Goal: Find contact information: Find contact information

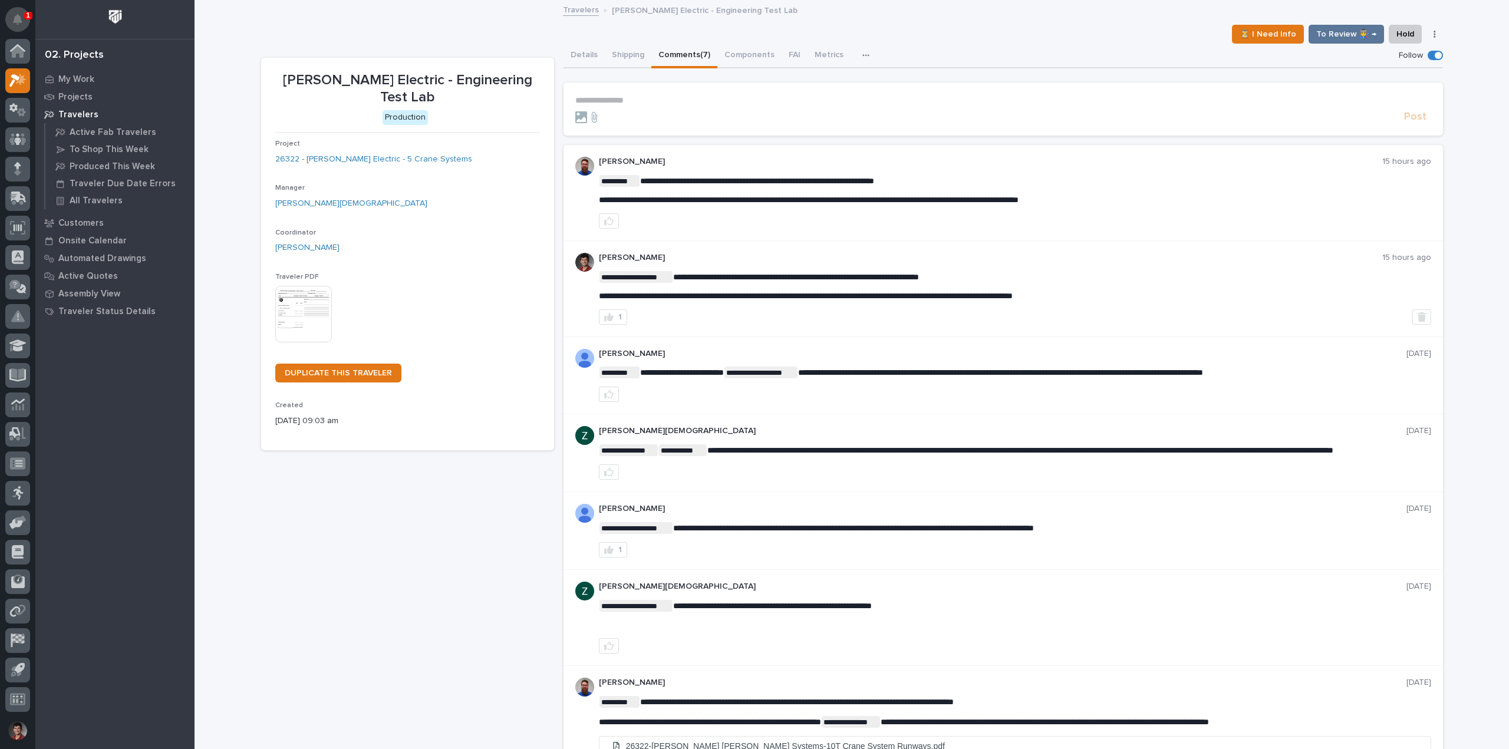
click at [21, 17] on icon "Notifications" at bounding box center [17, 19] width 9 height 11
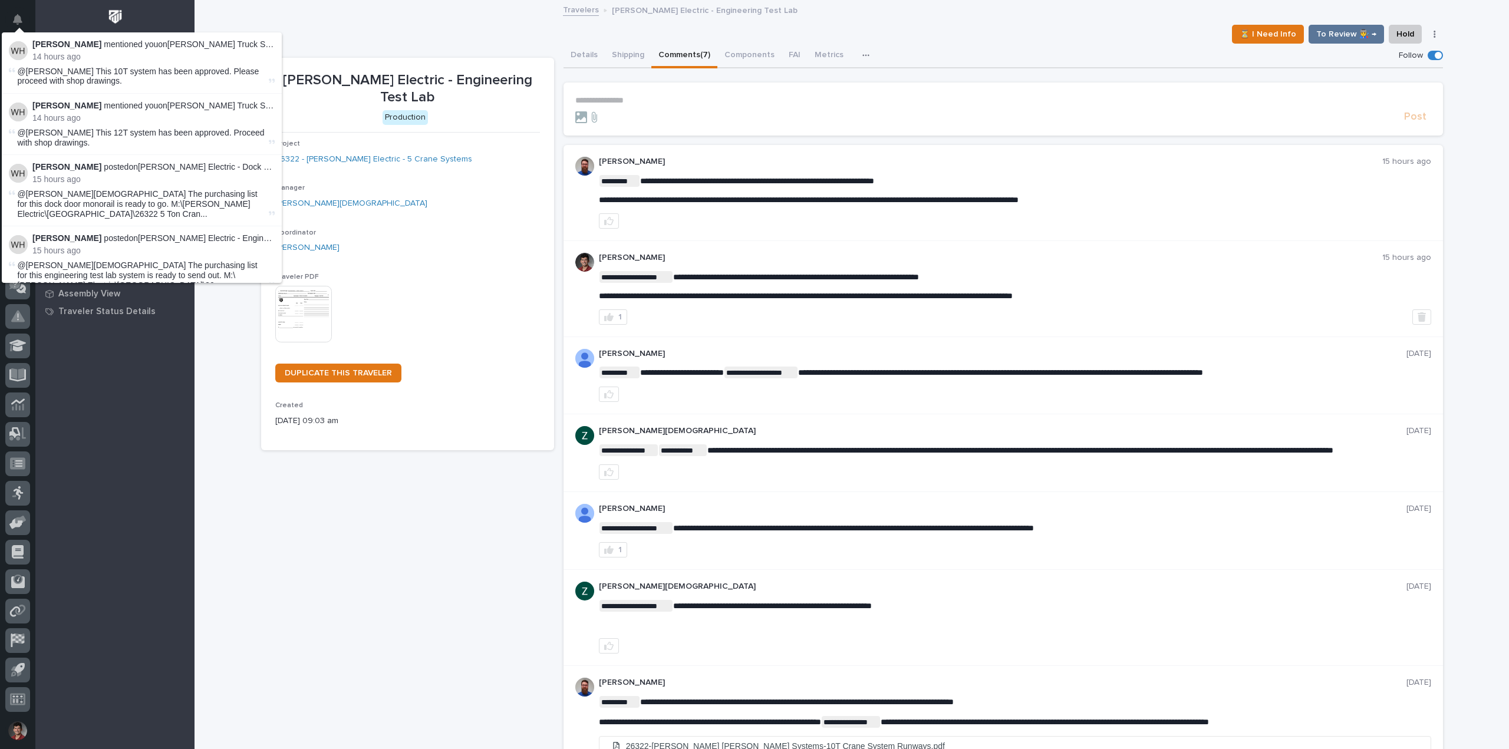
click at [356, 25] on div "⏳ I Need Info To Review 👨‍🏭 → Hold Cancel Change Traveler Type Regenerate PDF G…" at bounding box center [852, 34] width 1182 height 19
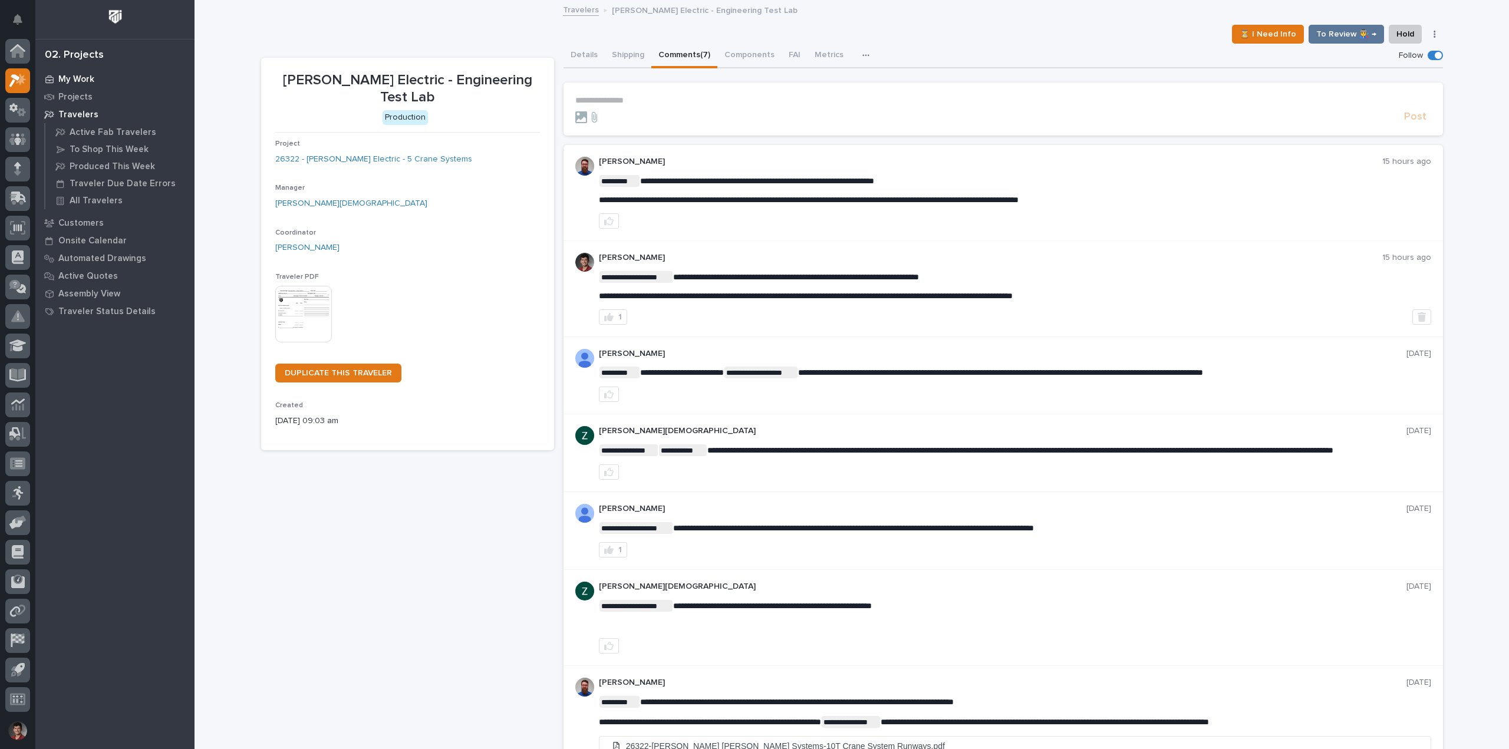
click at [80, 76] on p "My Work" at bounding box center [76, 79] width 36 height 11
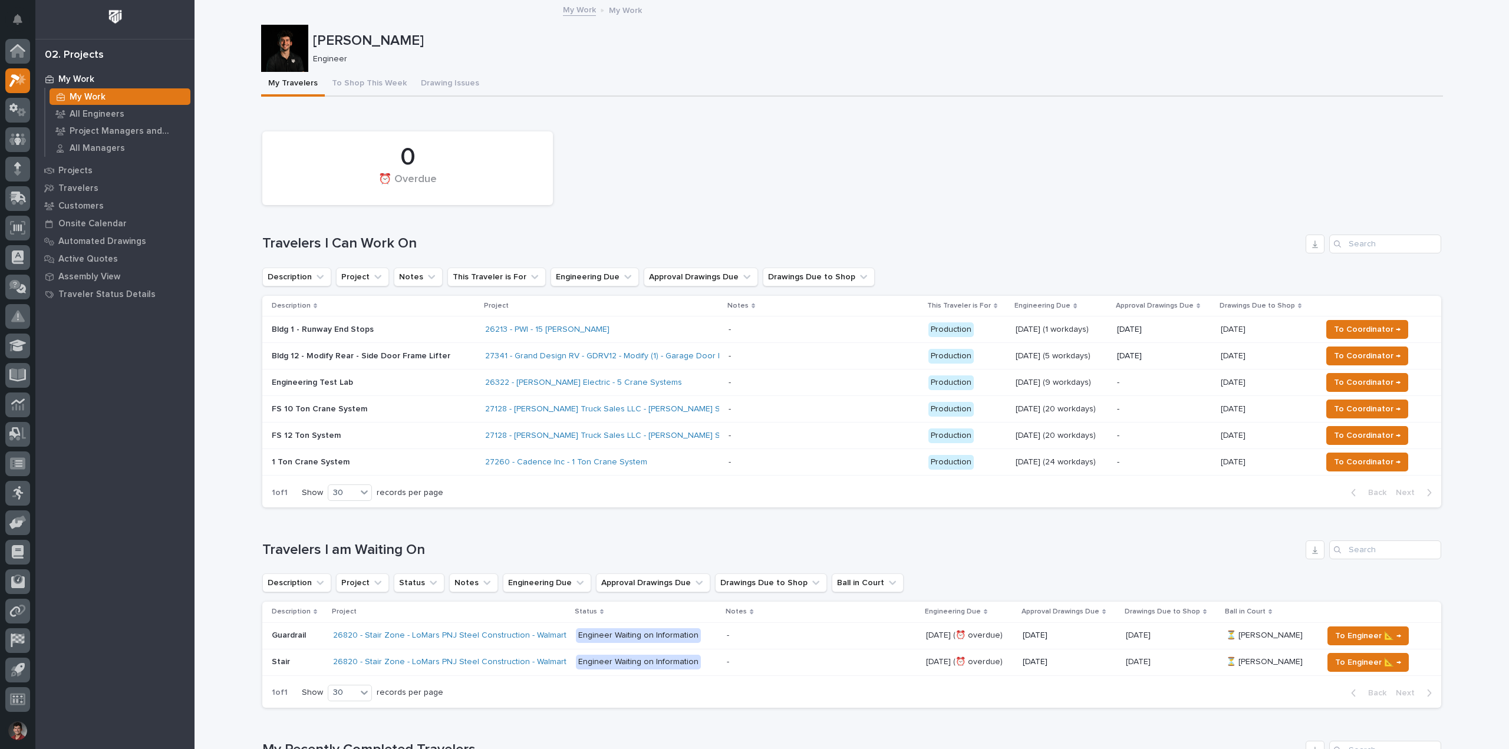
click at [717, 140] on div "0 ⏰ Overdue" at bounding box center [851, 168] width 1191 height 85
click at [404, 410] on p "FS 10 Ton Crane System" at bounding box center [374, 409] width 204 height 10
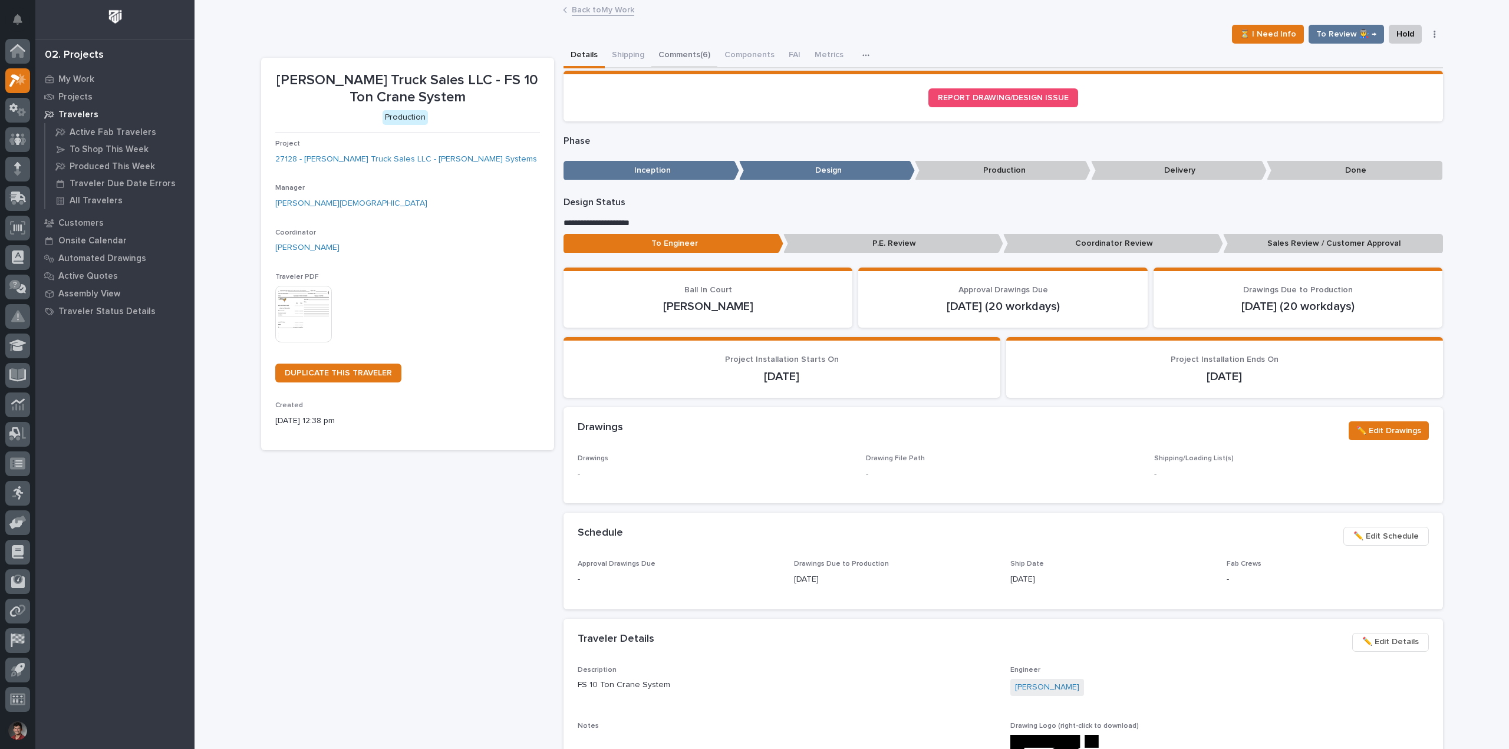
click at [659, 54] on button "Comments (6)" at bounding box center [685, 56] width 66 height 25
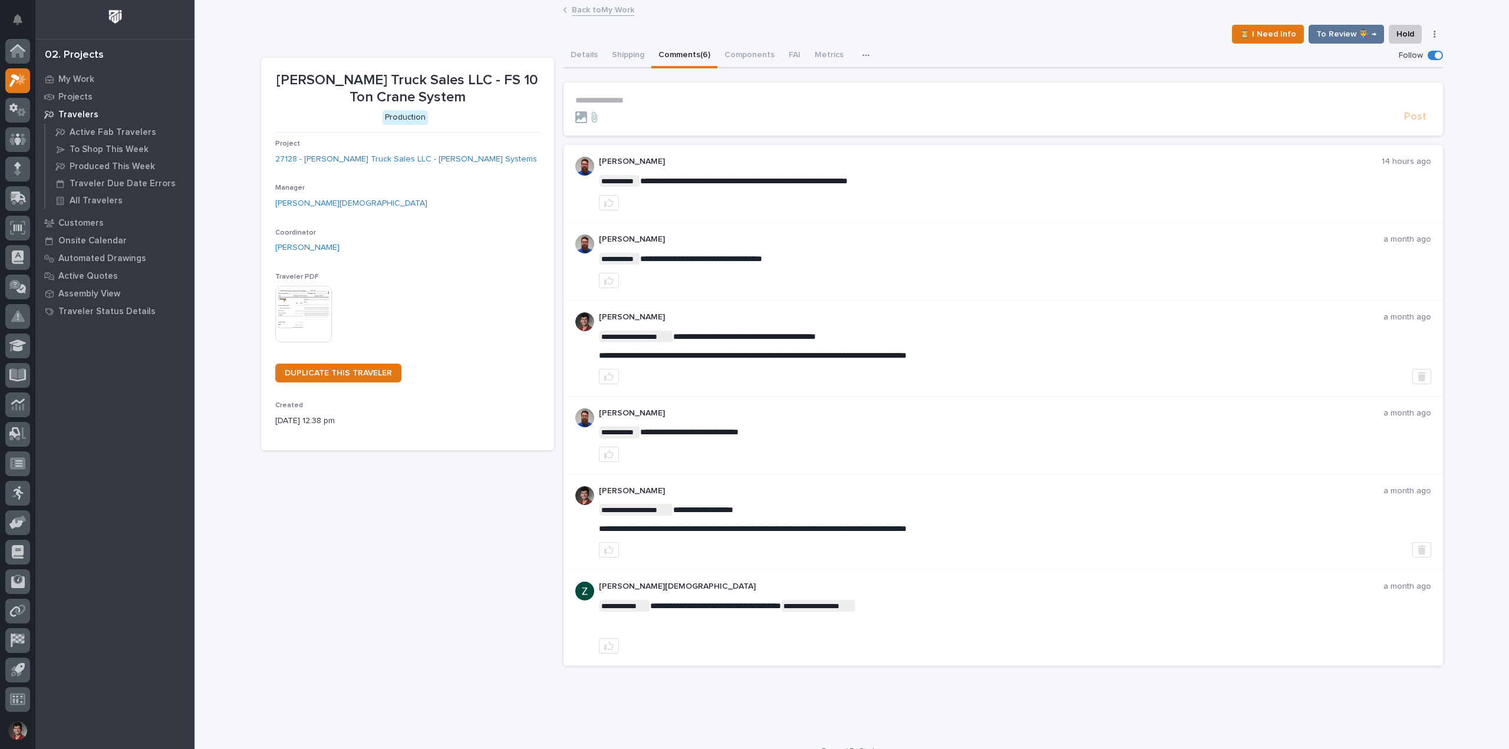
click at [593, 4] on link "Back to My Work" at bounding box center [603, 9] width 62 height 14
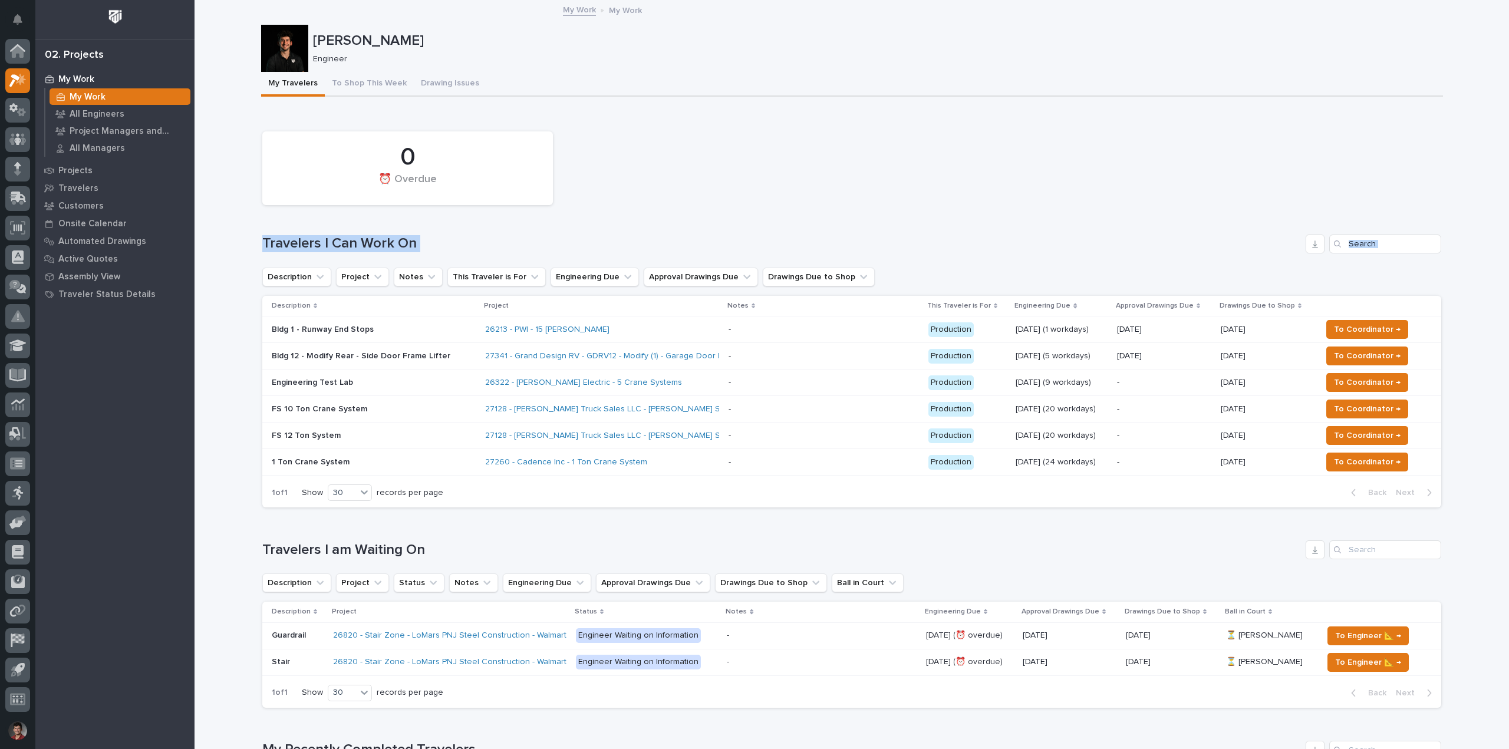
drag, startPoint x: 252, startPoint y: 229, endPoint x: 414, endPoint y: 254, distance: 164.0
click at [432, 241] on h1 "Travelers I Can Work On" at bounding box center [781, 243] width 1039 height 17
click at [716, 212] on div "0 ⏰ Overdue Travelers I Can Work On Description Project Notes This Traveler is …" at bounding box center [851, 317] width 1179 height 383
drag, startPoint x: 274, startPoint y: 134, endPoint x: 605, endPoint y: 210, distance: 339.3
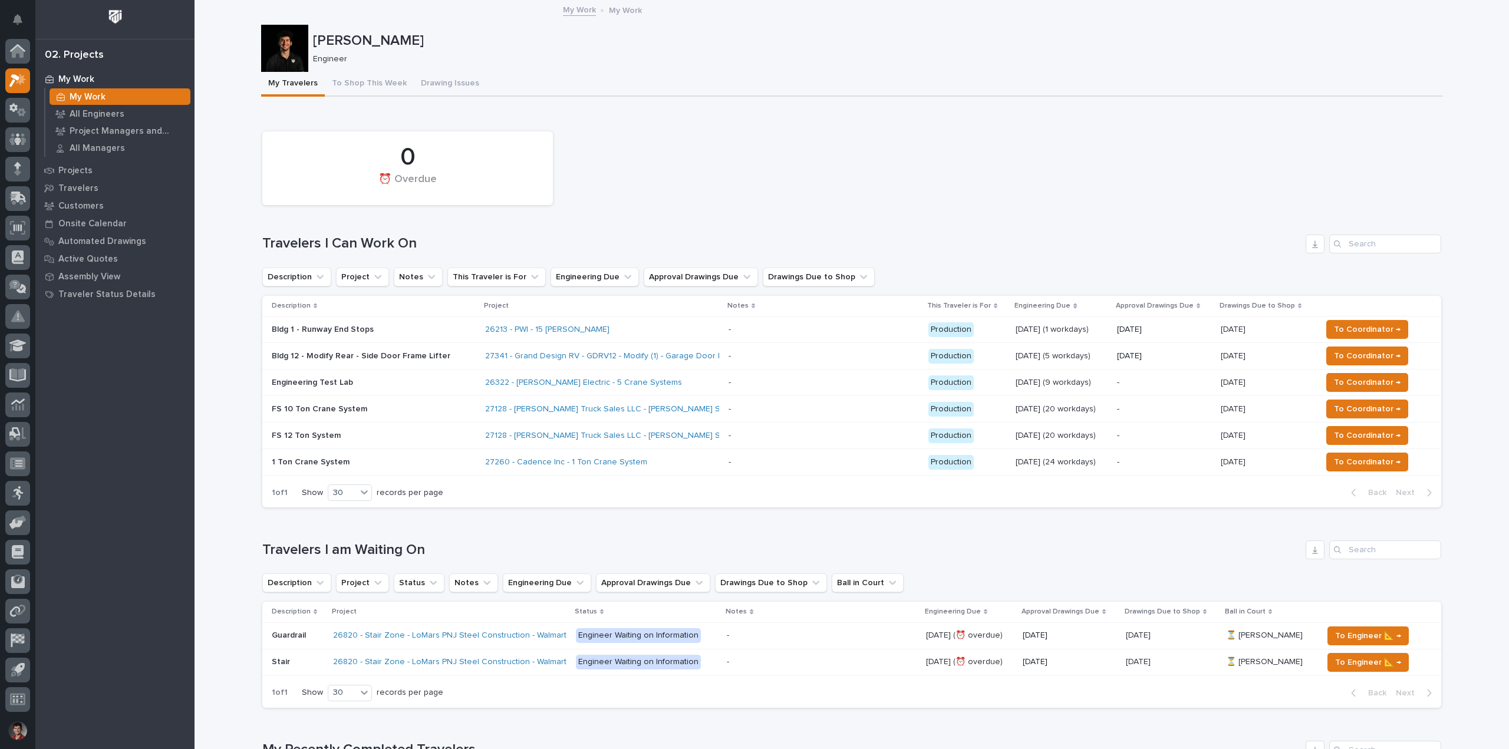
click at [590, 205] on div "0 ⏰ Overdue" at bounding box center [851, 168] width 1191 height 85
click at [370, 73] on button "To Shop This Week" at bounding box center [369, 84] width 89 height 25
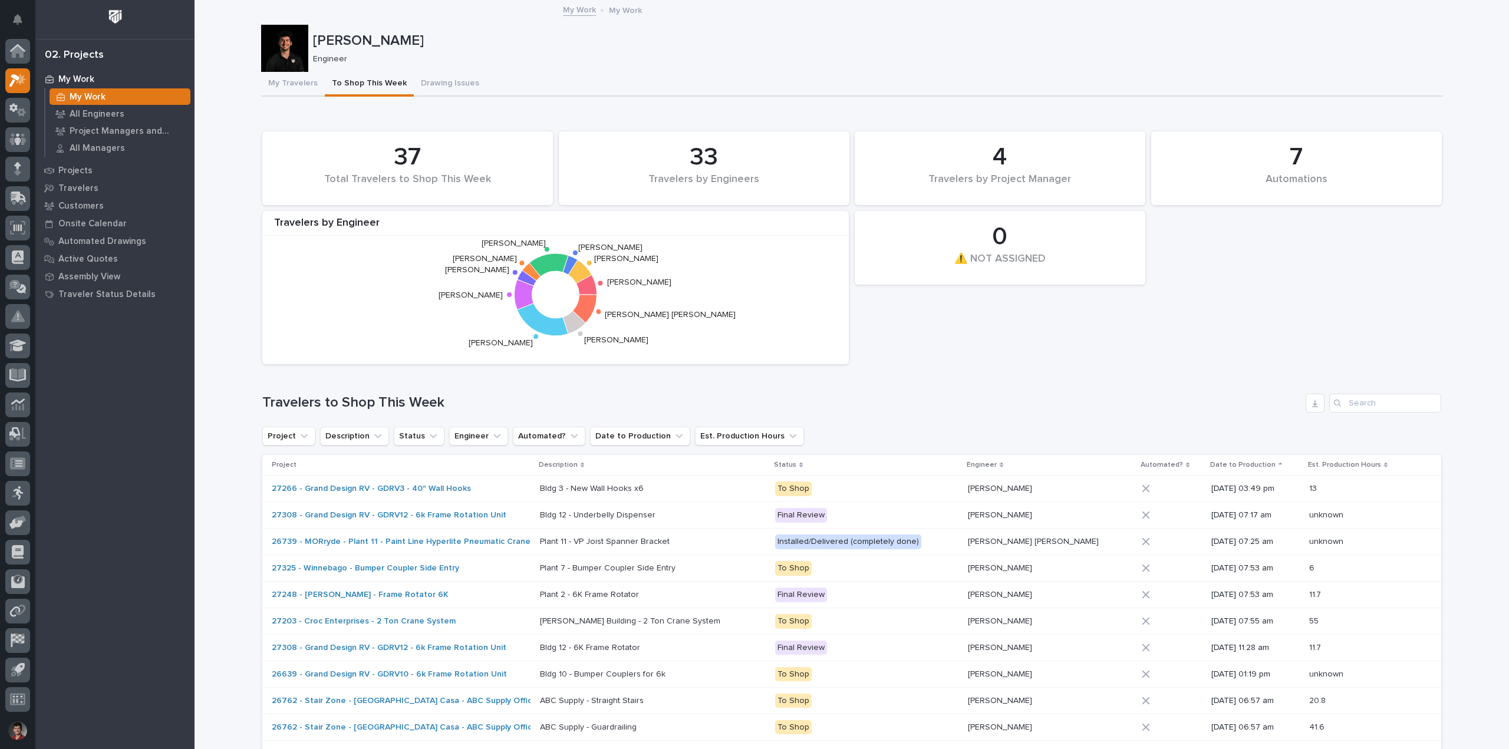
click at [959, 351] on div "7 Automations 37 Total Travelers to Shop This Week 0 ⚠️ NOT ASSIGNED 33 Travele…" at bounding box center [851, 248] width 1191 height 245
click at [266, 81] on button "My Travelers" at bounding box center [293, 84] width 64 height 25
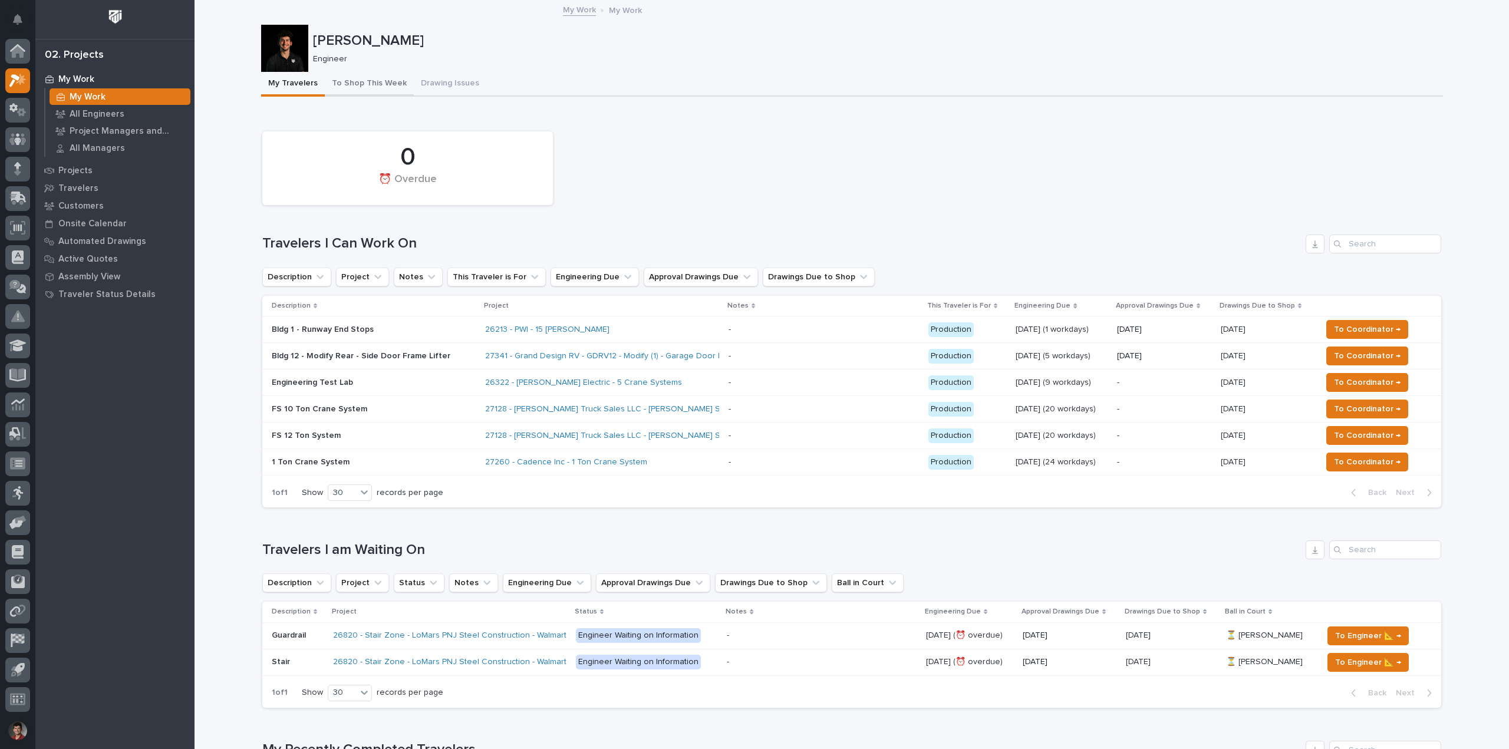
click at [383, 77] on button "To Shop This Week" at bounding box center [369, 84] width 89 height 25
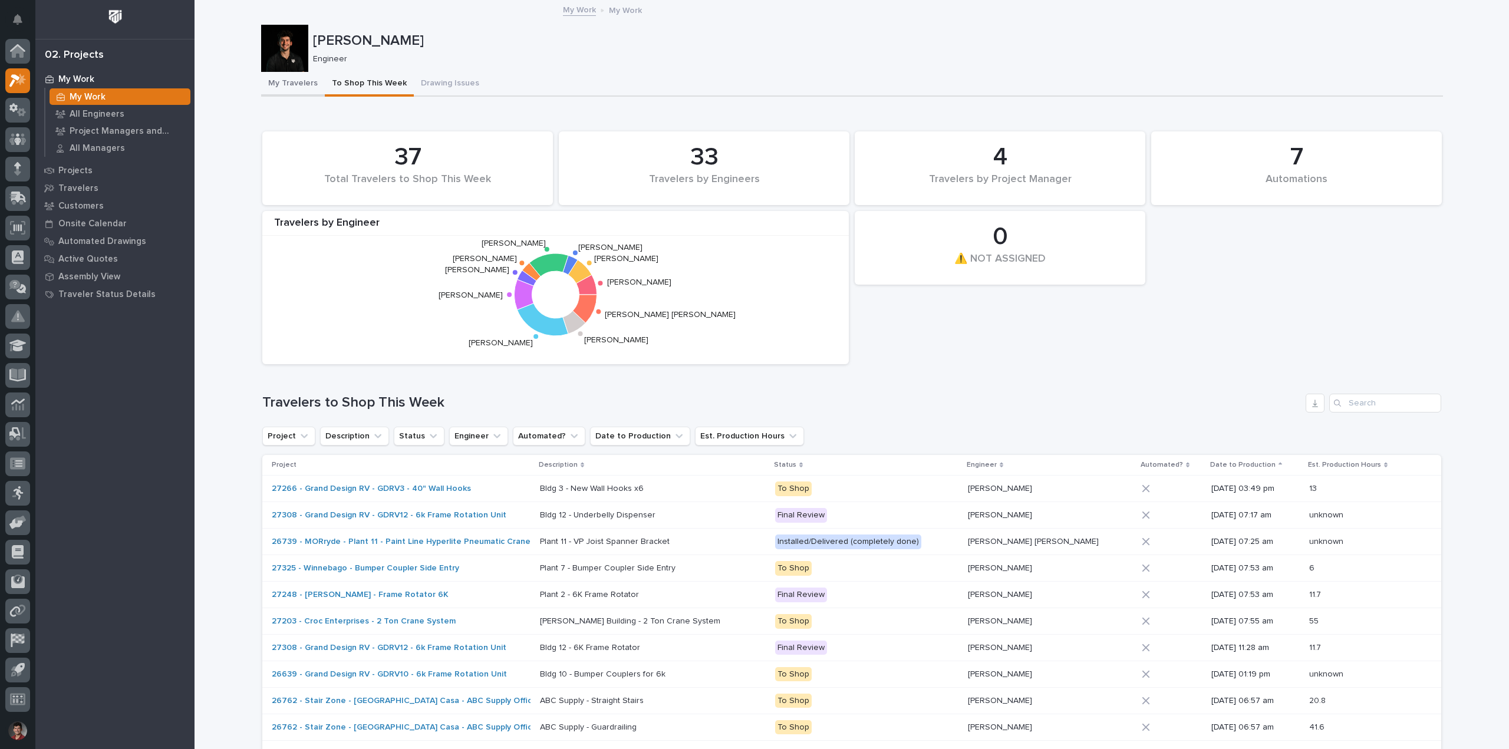
click at [304, 82] on button "My Travelers" at bounding box center [293, 84] width 64 height 25
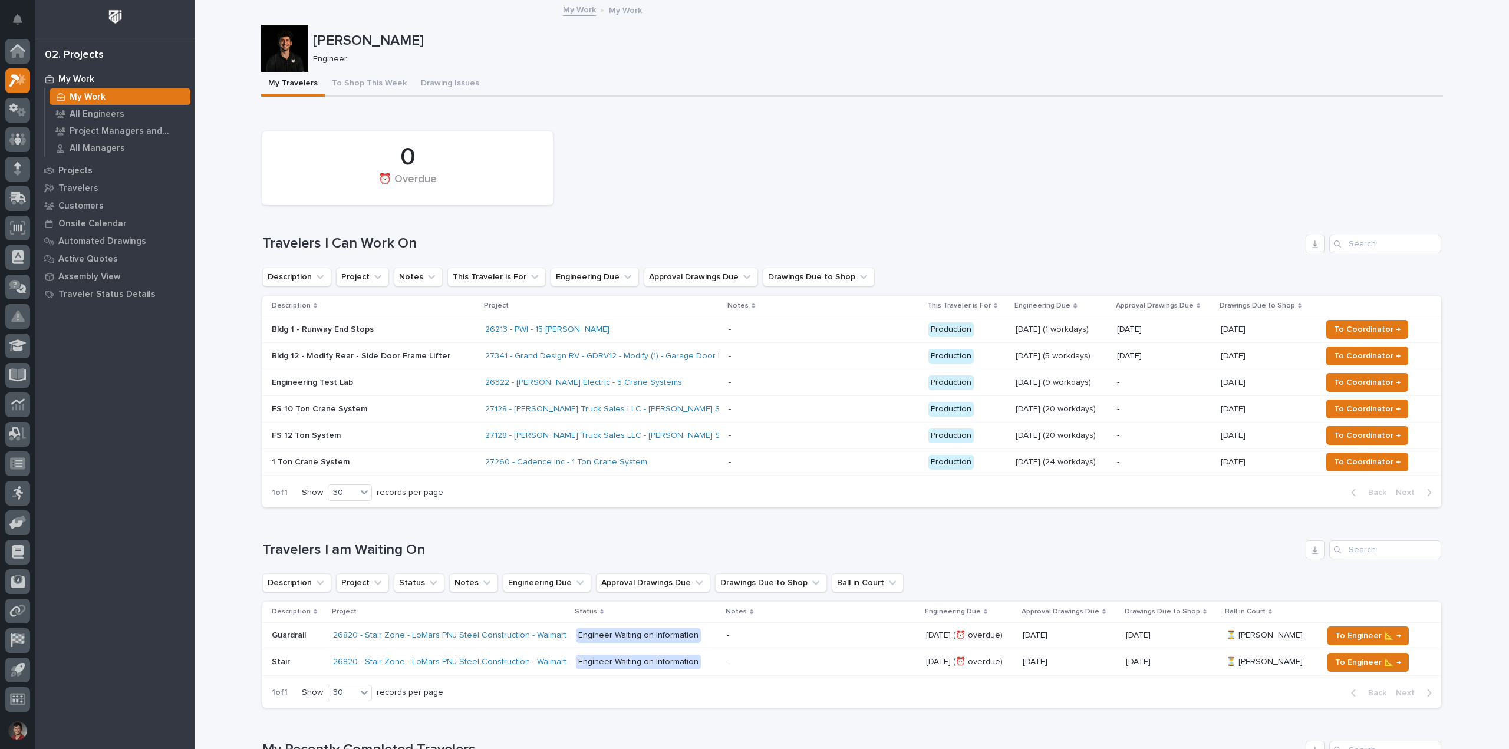
drag, startPoint x: 708, startPoint y: 123, endPoint x: 654, endPoint y: 140, distance: 57.1
click at [710, 119] on div "Loading... Saving… 0 ⏰ Overdue Travelers I Can Work On Description Project Note…" at bounding box center [851, 314] width 1179 height 407
click at [606, 139] on div "0 ⏰ Overdue" at bounding box center [851, 168] width 1191 height 85
click at [614, 225] on div "0 ⏰ Overdue Travelers I Can Work On Description Project Notes This Traveler is …" at bounding box center [851, 317] width 1179 height 383
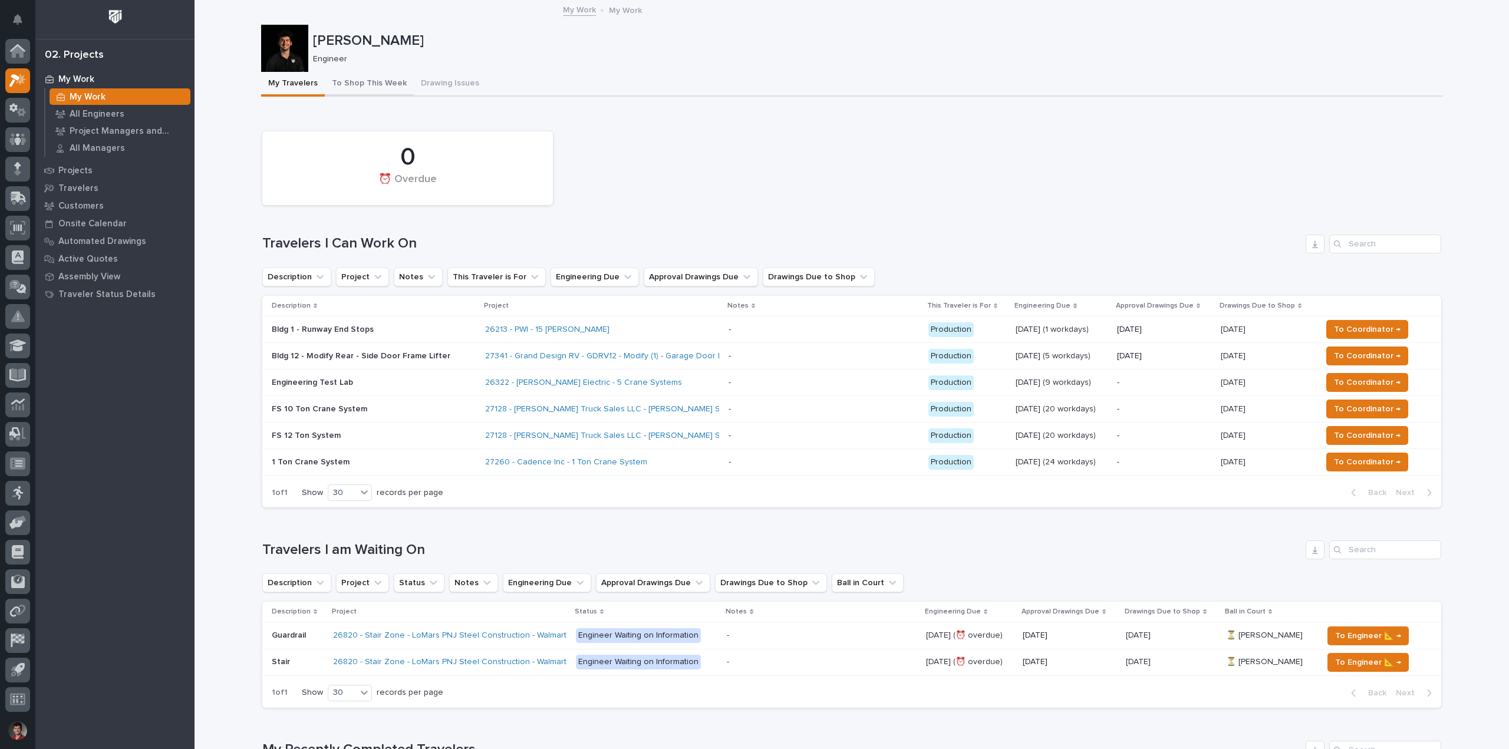
click at [365, 83] on button "To Shop This Week" at bounding box center [369, 84] width 89 height 25
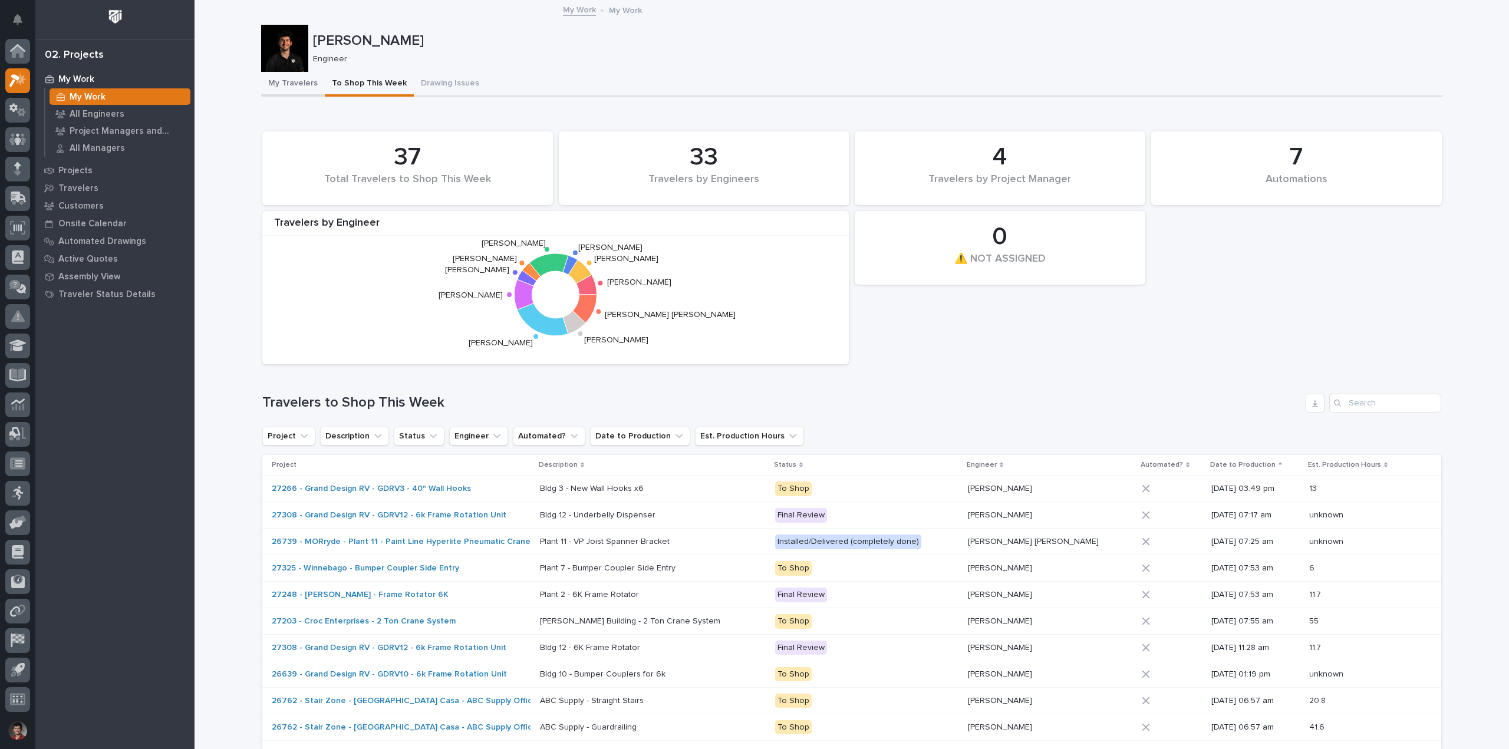
click at [285, 88] on button "My Travelers" at bounding box center [293, 84] width 64 height 25
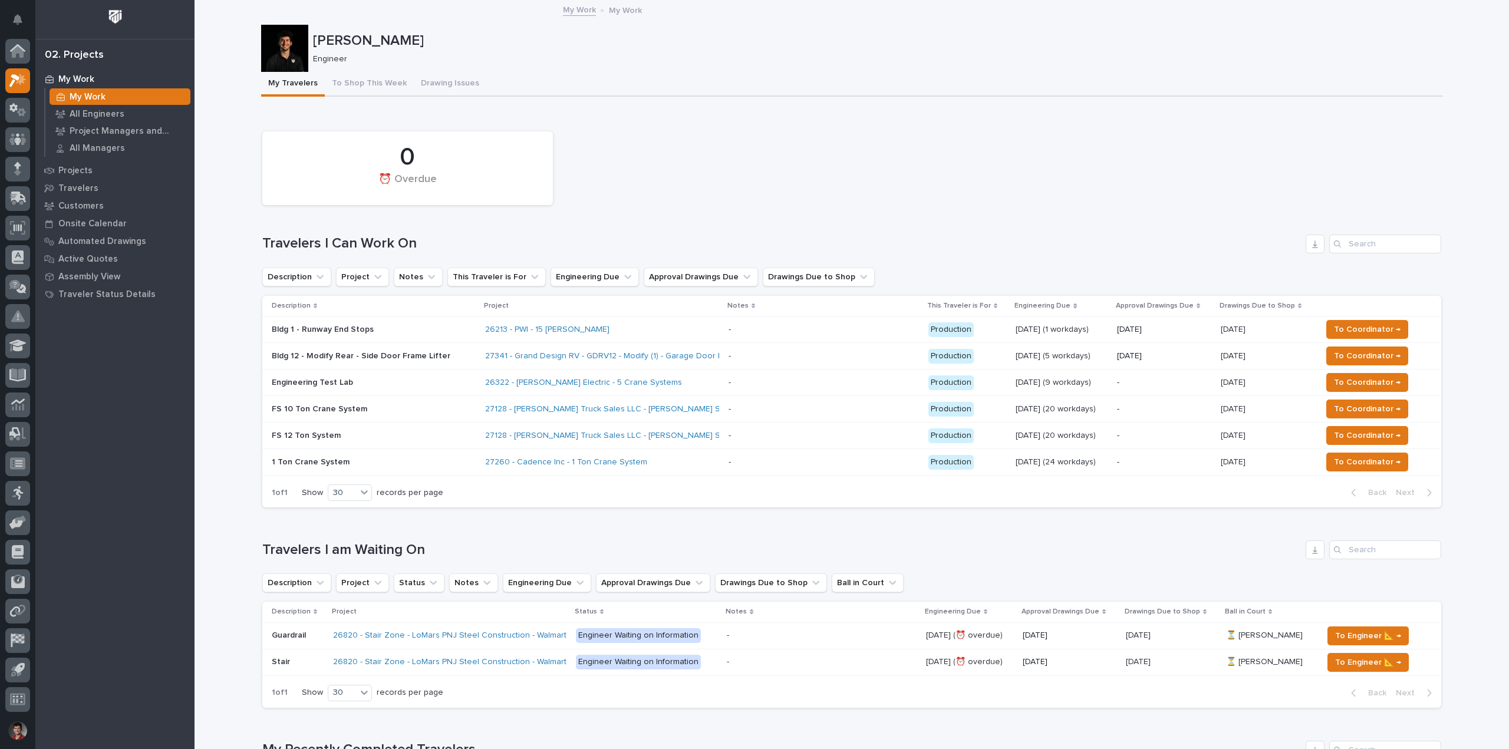
click at [852, 359] on p at bounding box center [824, 356] width 190 height 10
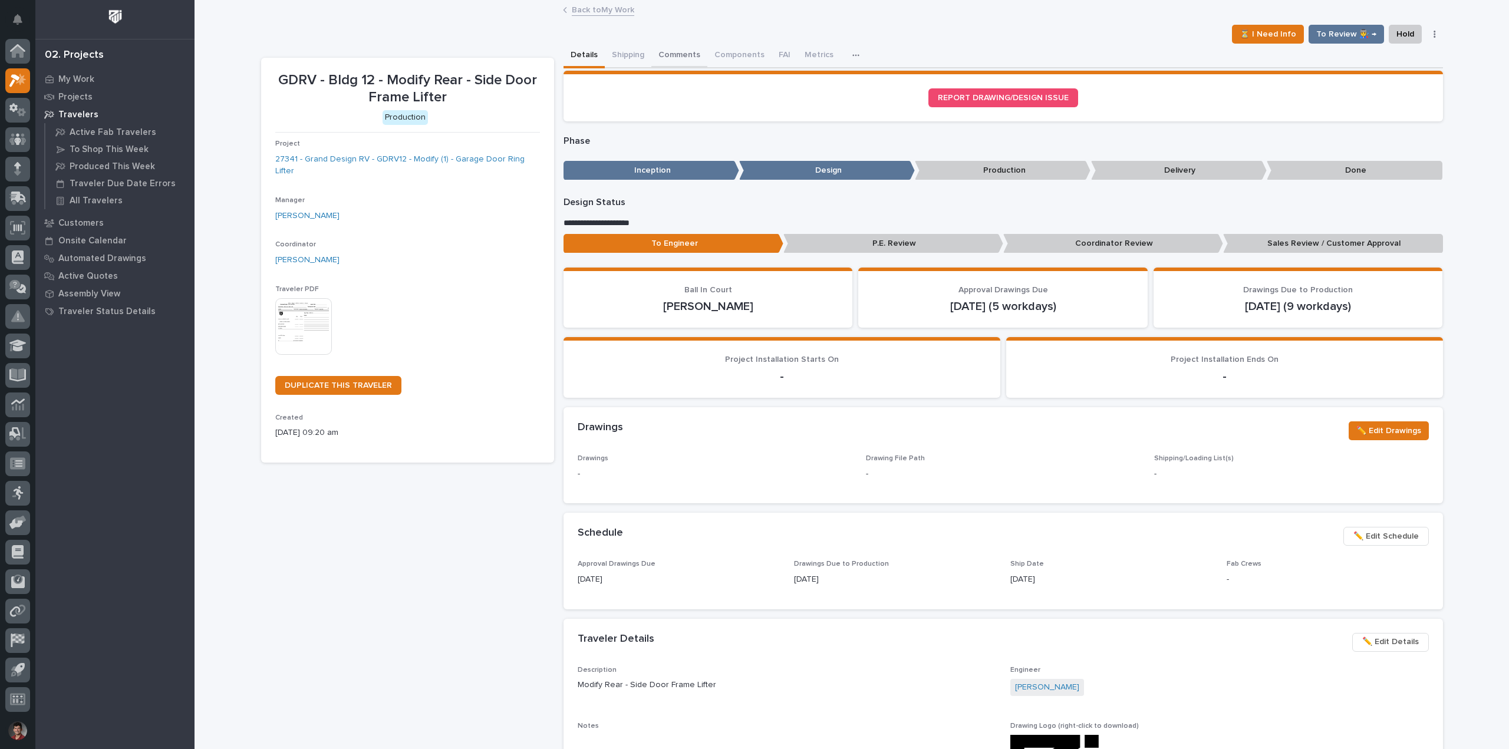
click at [689, 52] on button "Comments" at bounding box center [680, 56] width 56 height 25
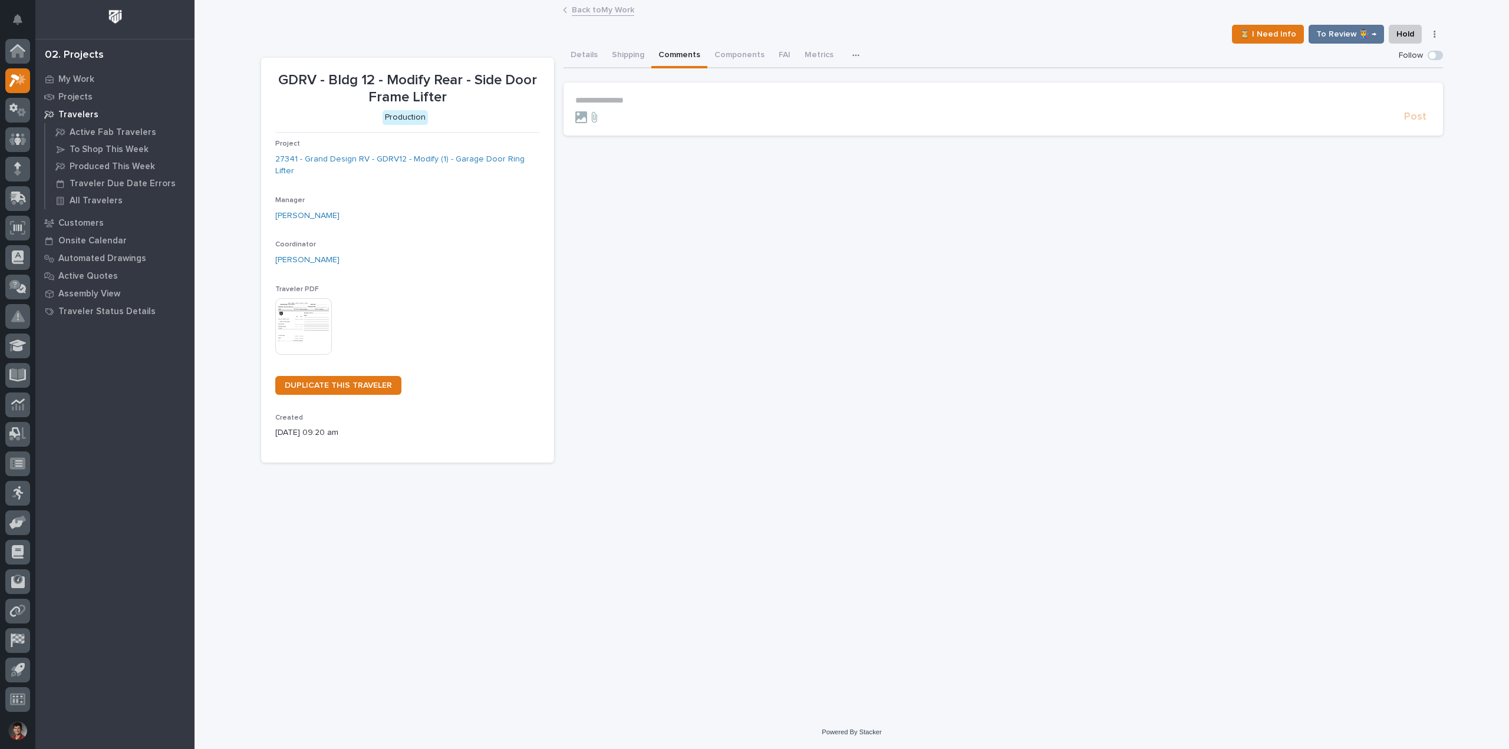
click at [590, 52] on button "Details" at bounding box center [584, 56] width 41 height 25
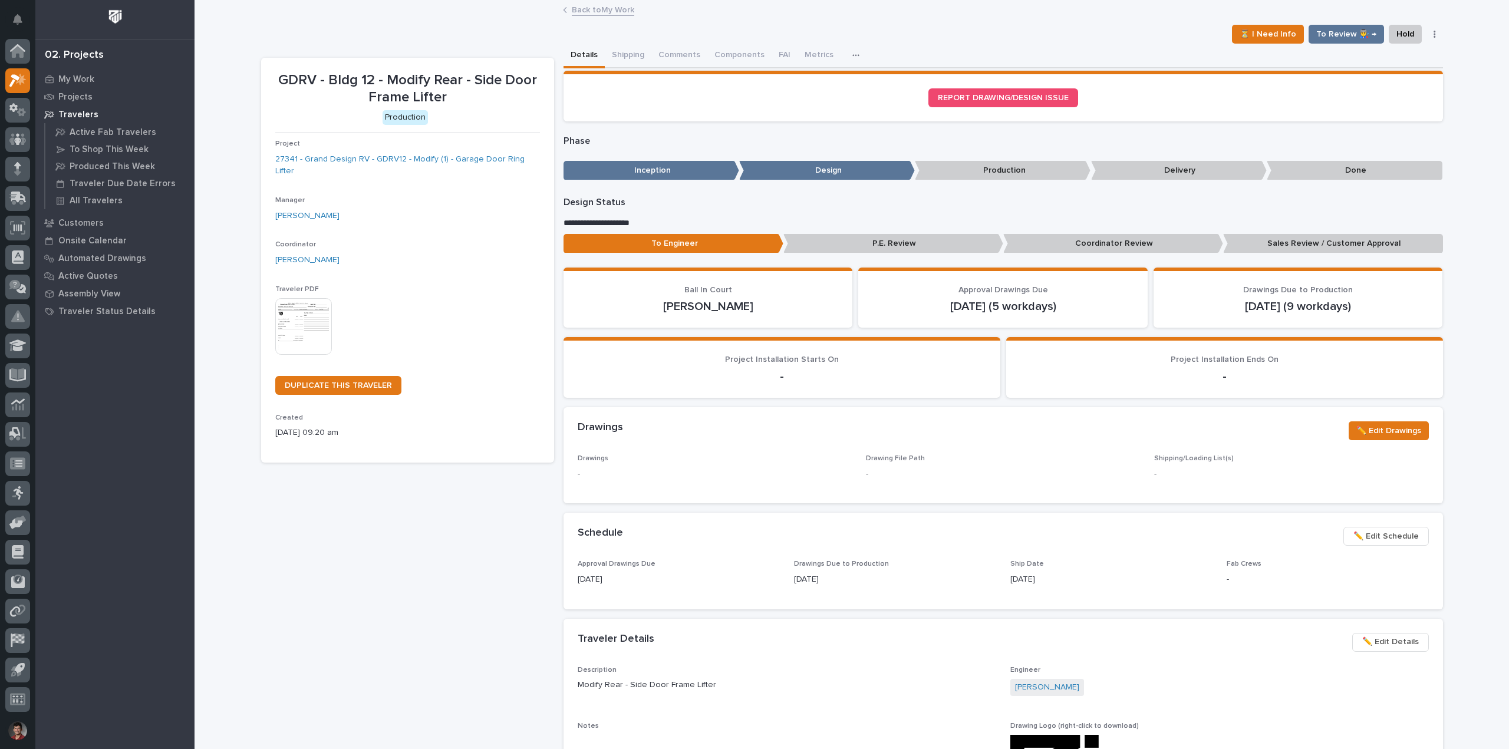
click at [495, 34] on div "⏳ I Need Info To Review 👨‍🏭 → Hold Cancel Change Traveler Type Regenerate PDF G…" at bounding box center [852, 34] width 1182 height 19
click at [578, 5] on link "Back to My Work" at bounding box center [603, 9] width 62 height 14
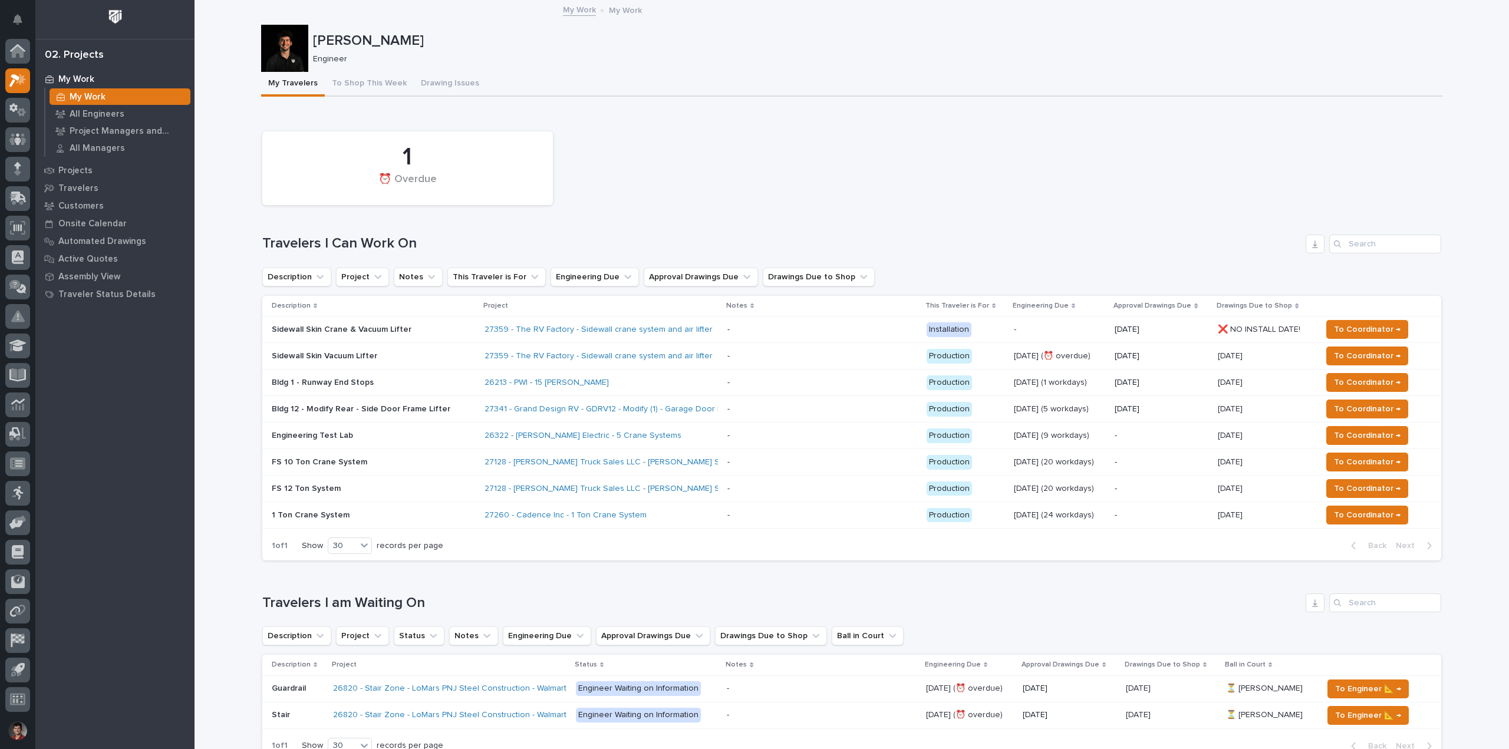
click at [676, 186] on div "1 ⏰ Overdue" at bounding box center [851, 168] width 1191 height 85
click at [80, 174] on p "Projects" at bounding box center [75, 171] width 34 height 11
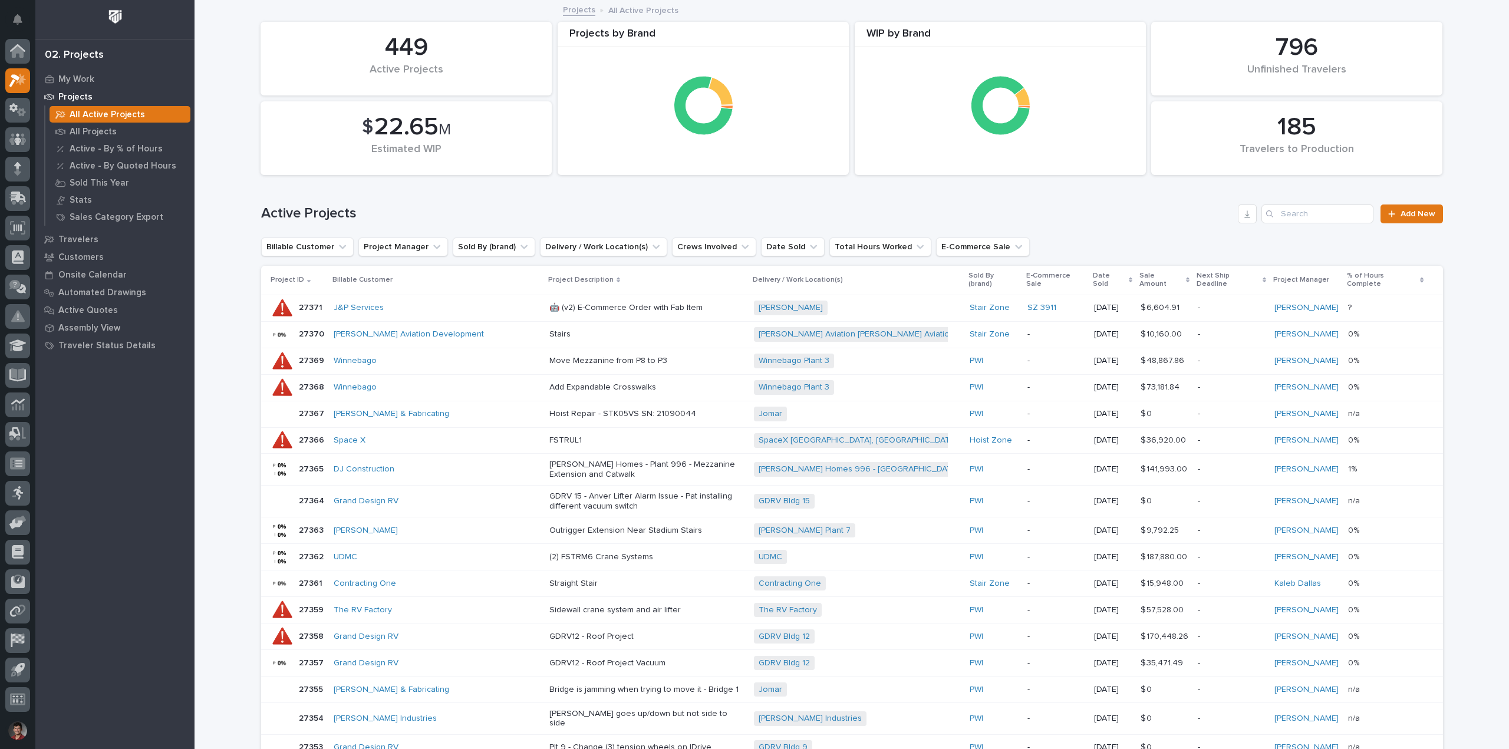
click at [1291, 202] on div "Active Projects Add New" at bounding box center [852, 209] width 1182 height 57
click at [1285, 208] on input "Search" at bounding box center [1318, 214] width 112 height 19
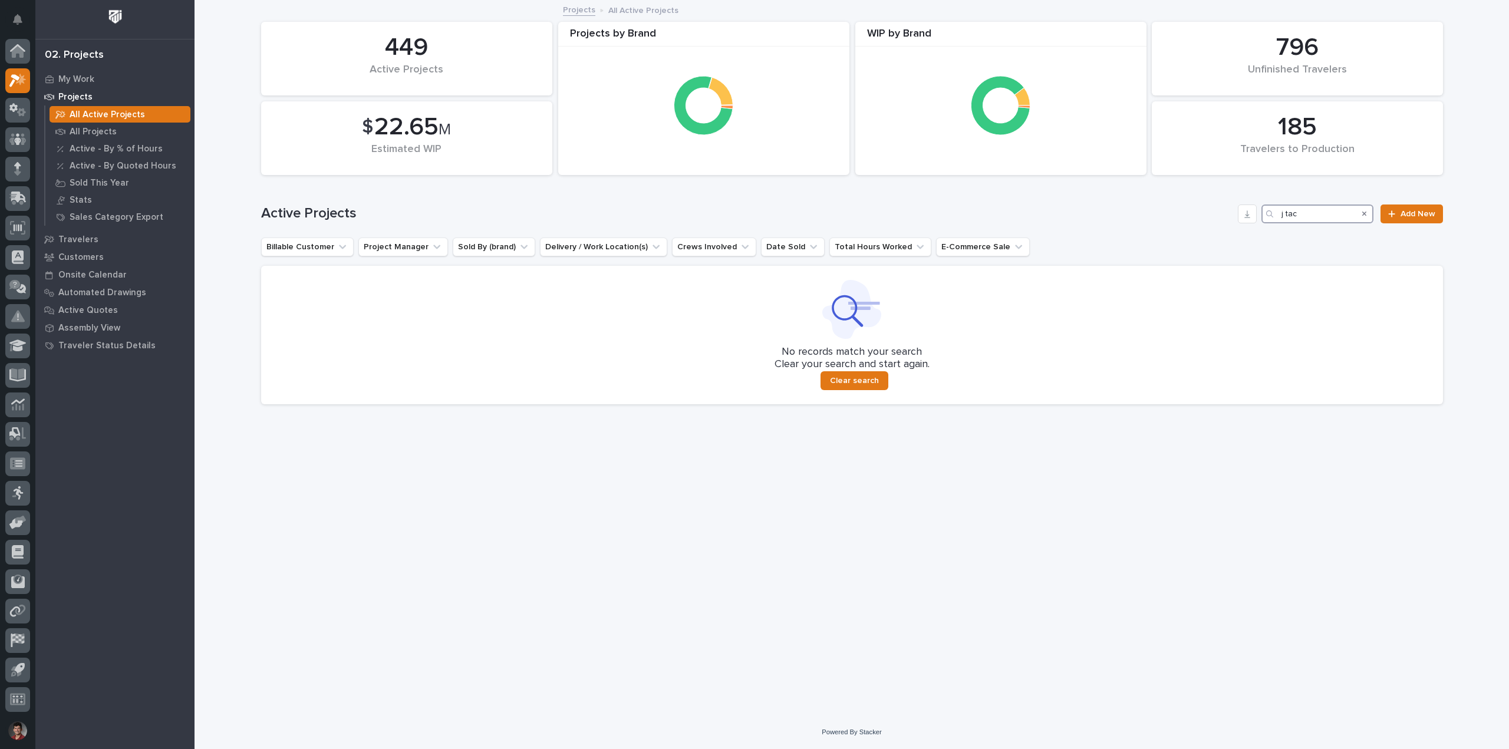
drag, startPoint x: 1317, startPoint y: 213, endPoint x: 1287, endPoint y: 219, distance: 30.2
click at [1287, 219] on input "j tac" at bounding box center [1318, 214] width 112 height 19
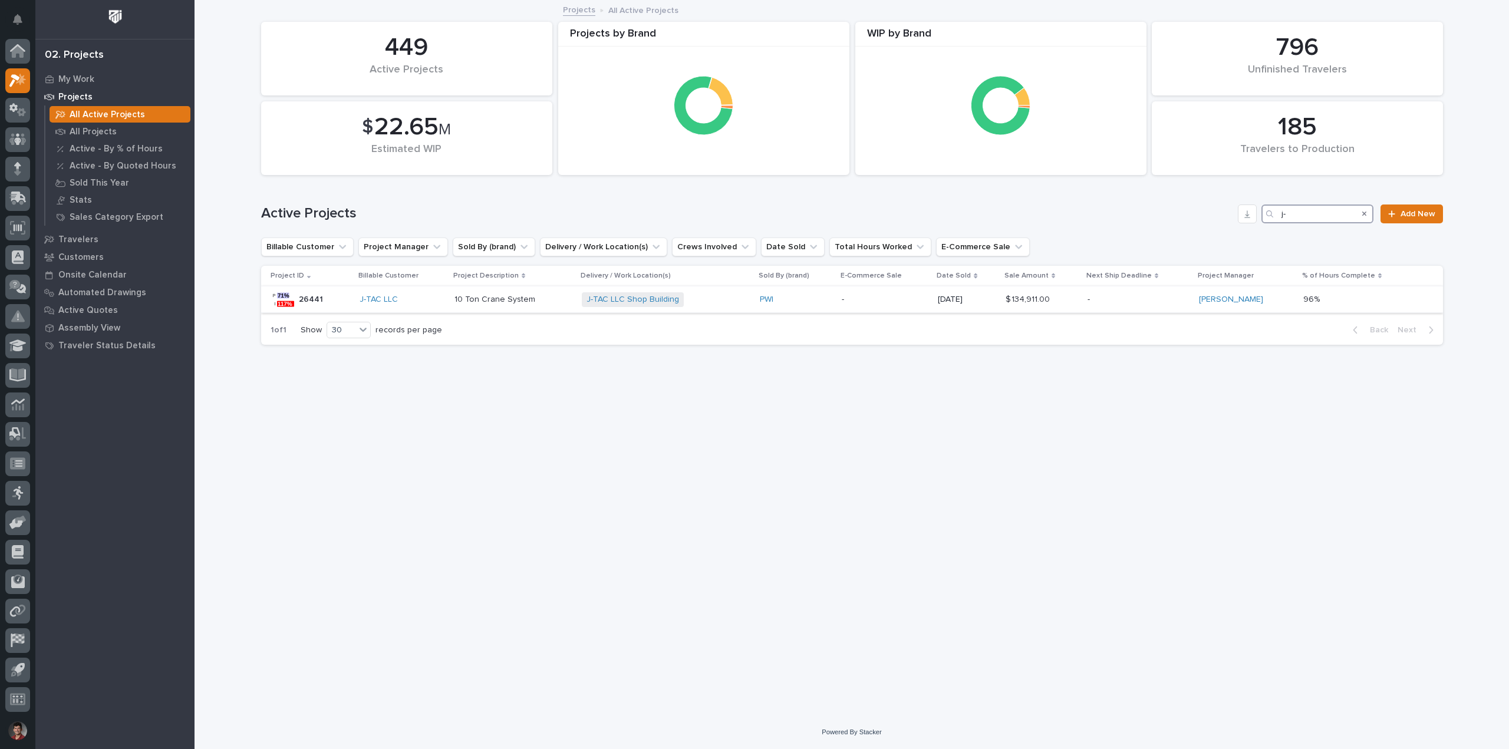
type input "j-"
click at [537, 301] on p "10 Ton Crane System" at bounding box center [514, 300] width 118 height 10
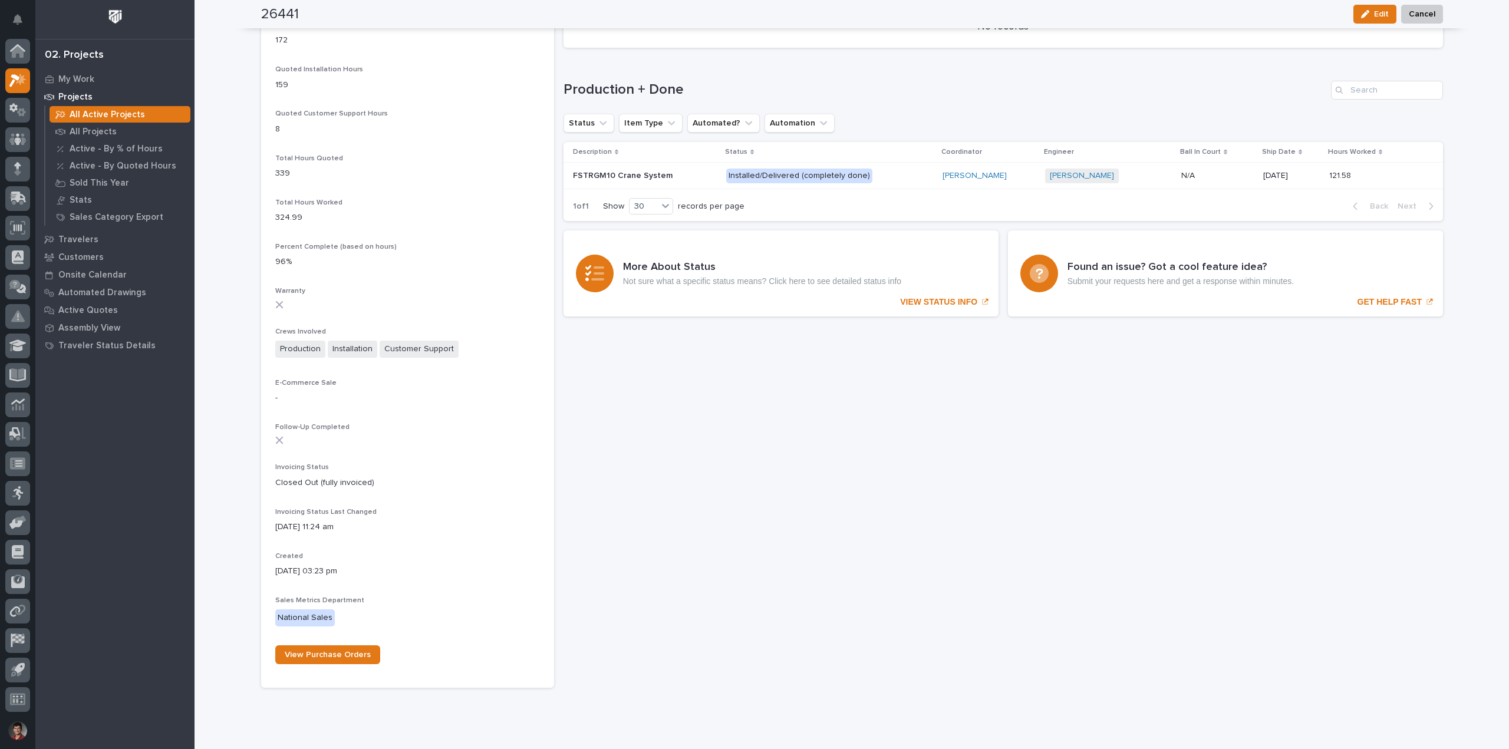
scroll to position [889, 0]
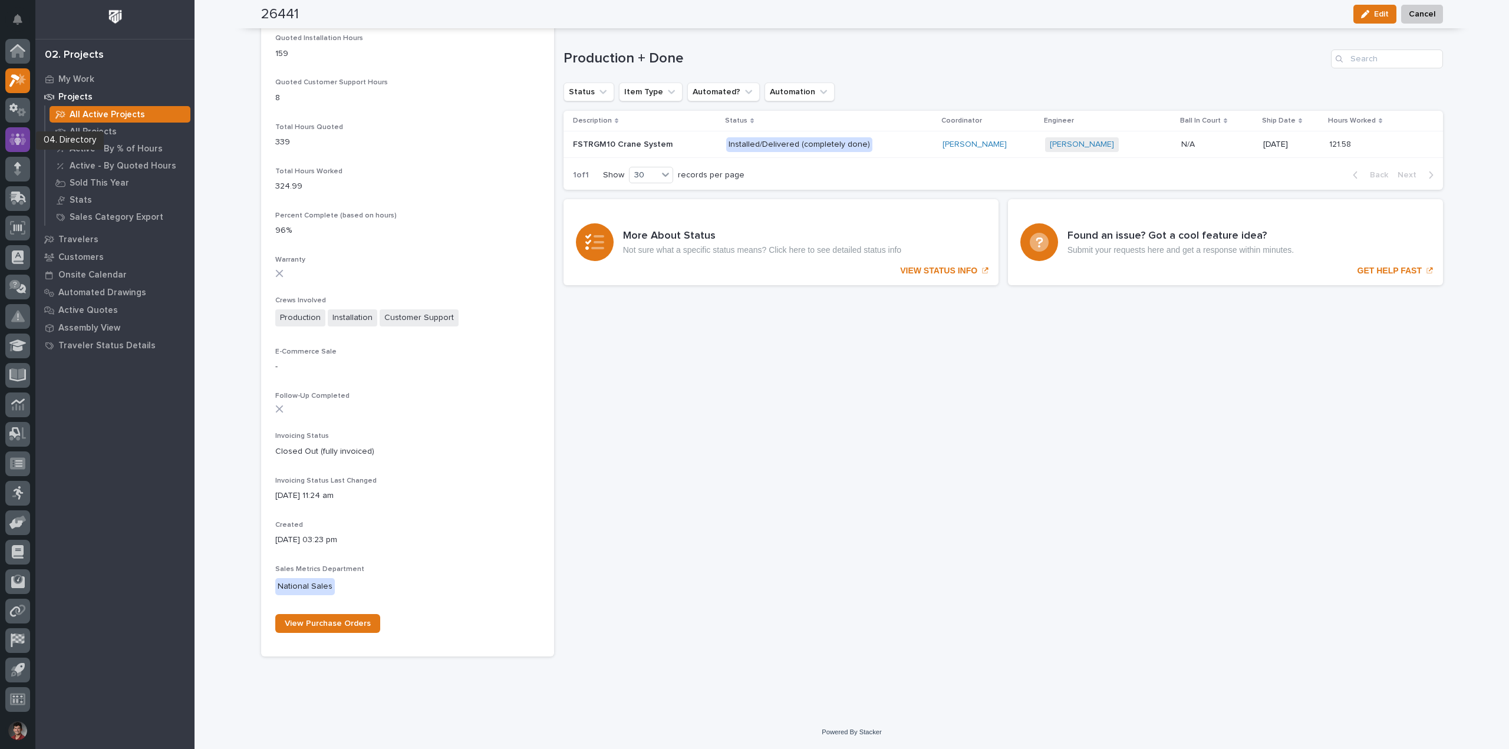
click at [16, 137] on icon at bounding box center [17, 140] width 17 height 14
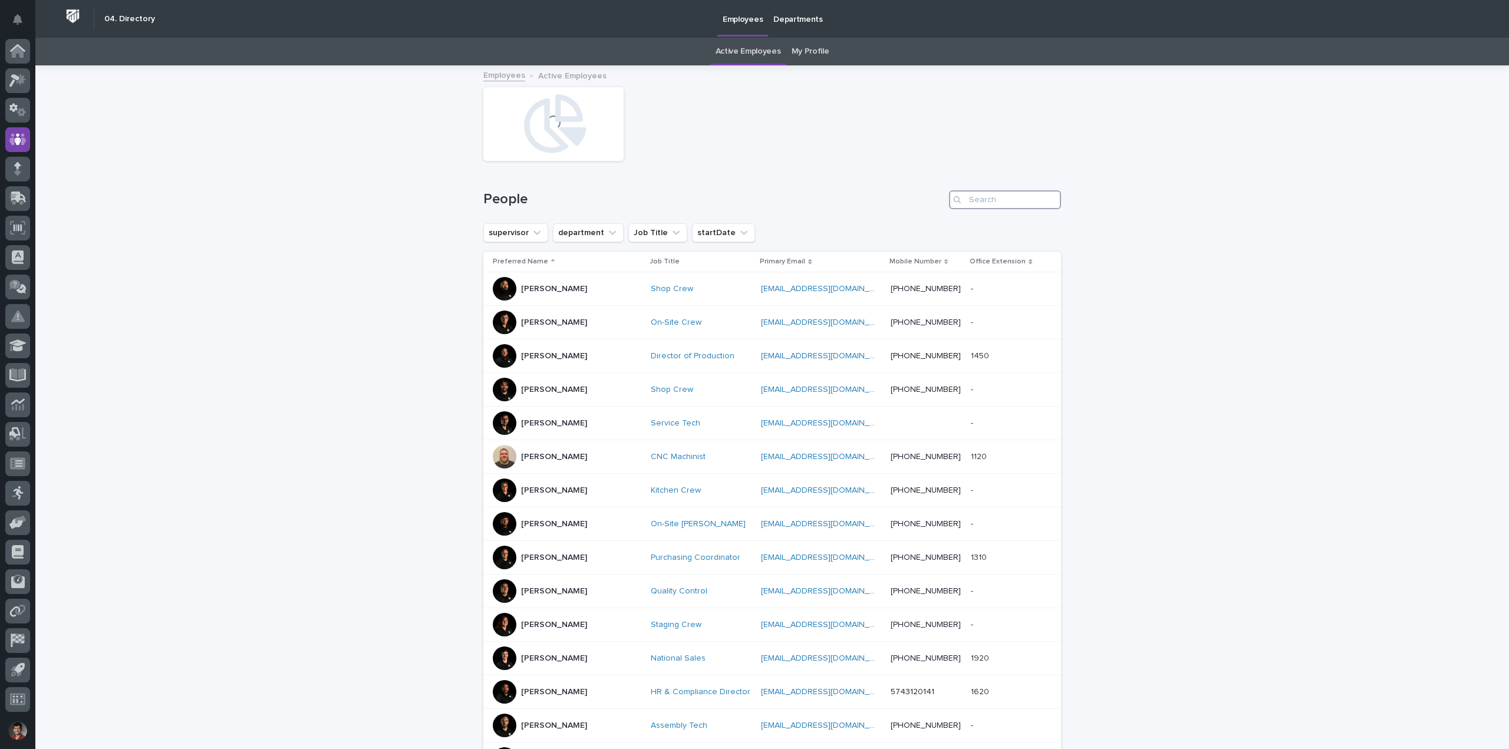
click at [984, 200] on input "Search" at bounding box center [1005, 199] width 112 height 19
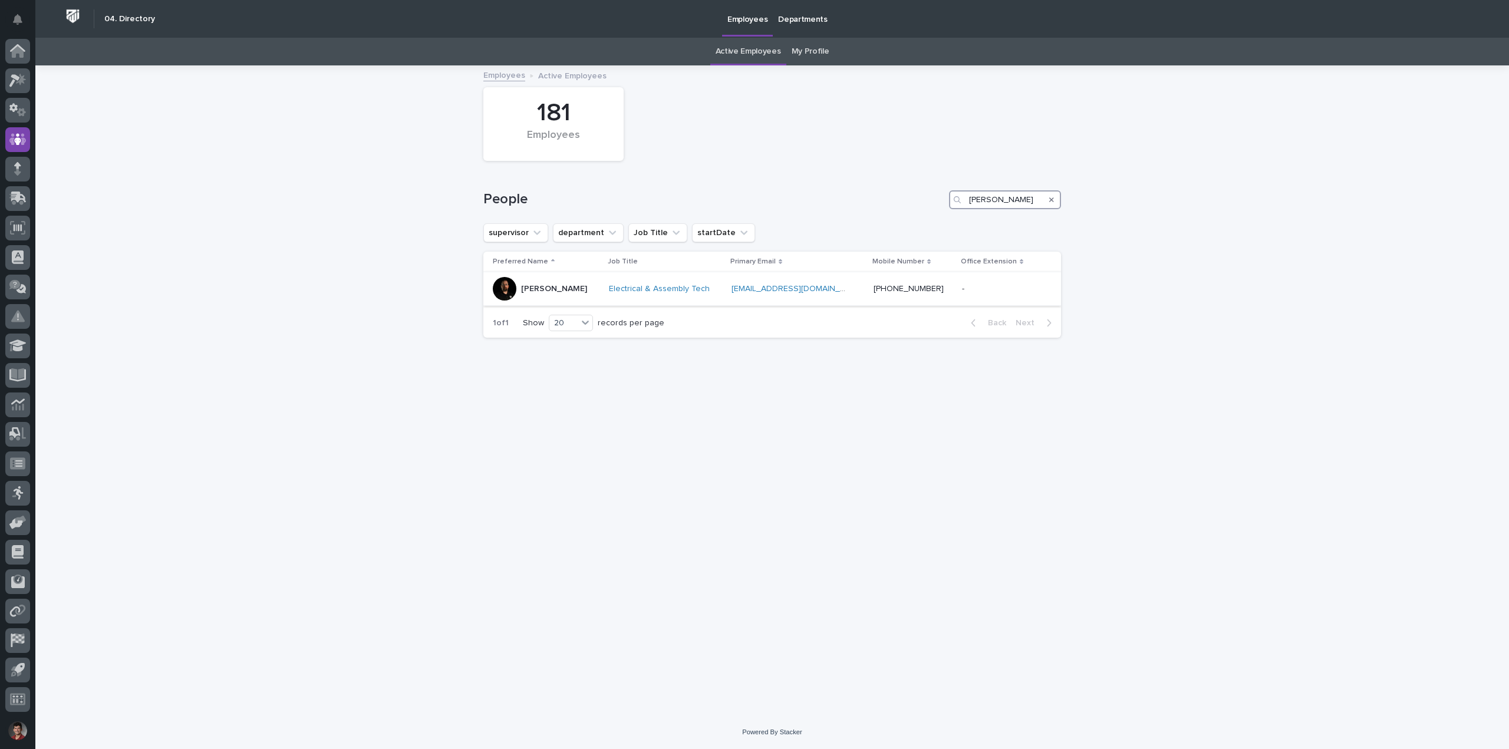
type input "patrick"
click at [566, 292] on p "Patrick Briar" at bounding box center [554, 289] width 66 height 10
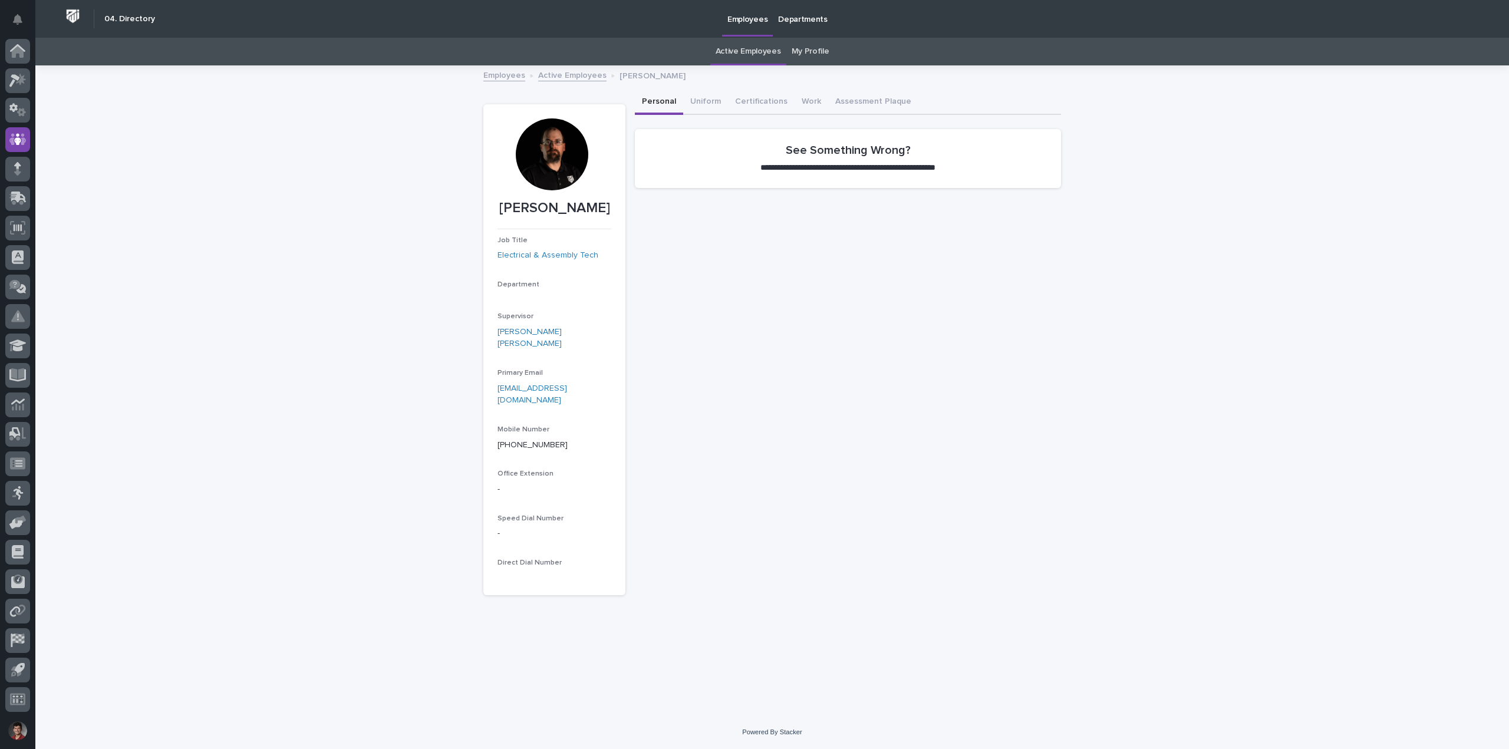
click at [563, 152] on div at bounding box center [552, 155] width 72 height 72
click at [562, 159] on div at bounding box center [552, 155] width 72 height 72
click at [641, 310] on div "**********" at bounding box center [848, 352] width 426 height 525
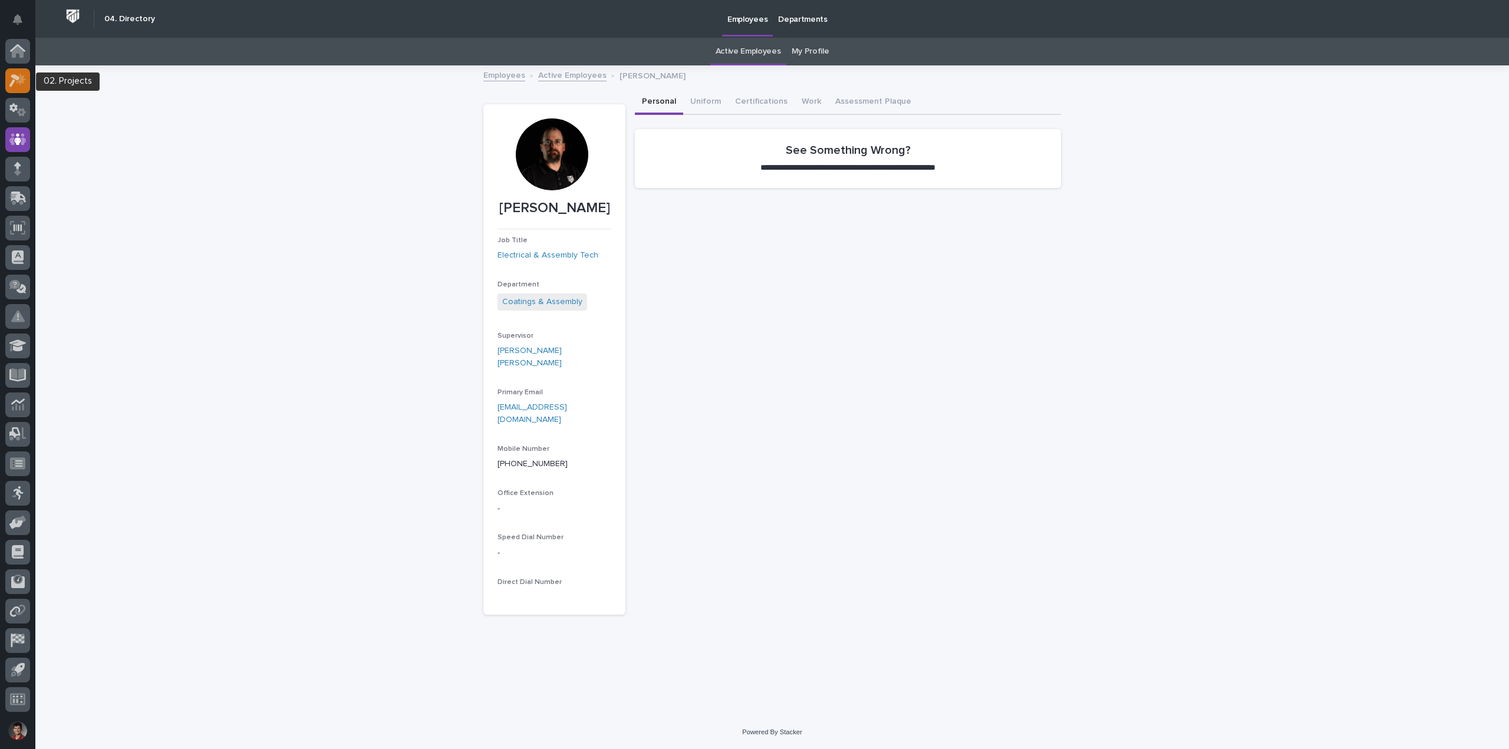
click at [19, 81] on icon at bounding box center [21, 79] width 10 height 12
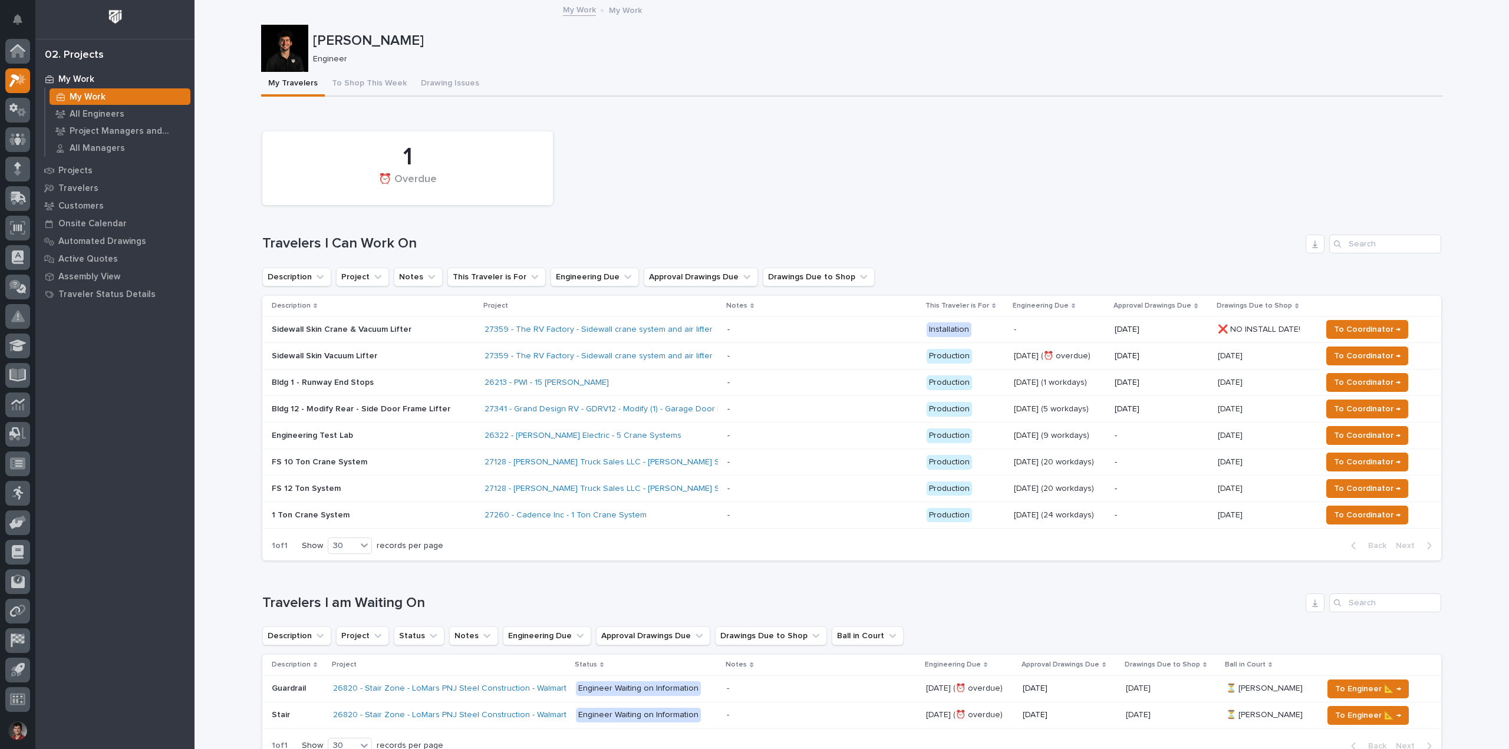
click at [748, 239] on h1 "Travelers I Can Work On" at bounding box center [781, 243] width 1039 height 17
